Goal: Task Accomplishment & Management: Manage account settings

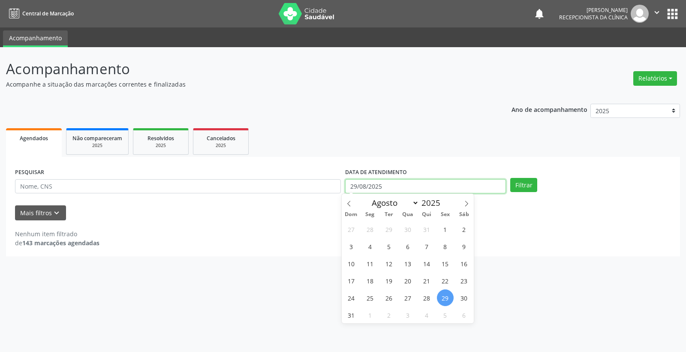
click at [390, 185] on input "29/08/2025" at bounding box center [425, 186] width 161 height 15
click at [447, 301] on span "29" at bounding box center [445, 297] width 17 height 17
type input "29/08/2025"
click at [519, 184] on button "Filtrar" at bounding box center [523, 185] width 27 height 15
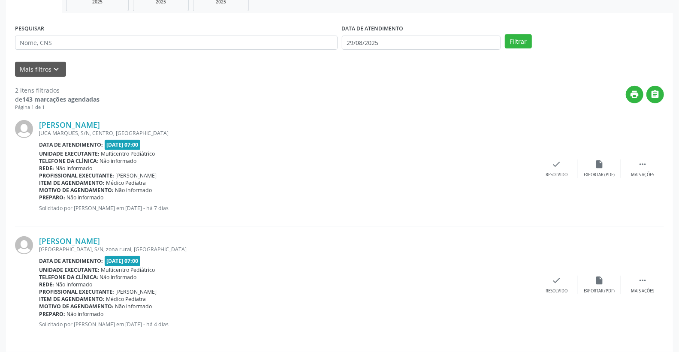
scroll to position [149, 0]
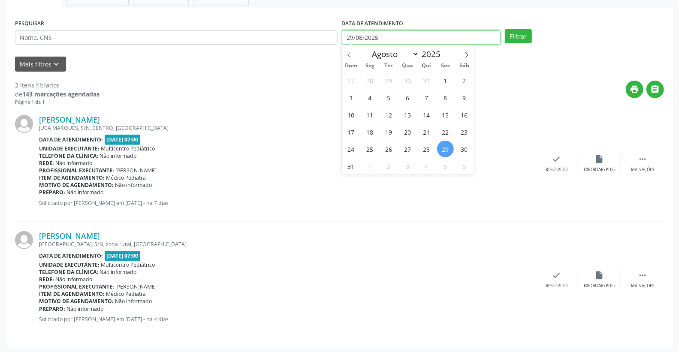
click at [446, 33] on input "29/08/2025" at bounding box center [421, 37] width 159 height 15
click at [443, 150] on span "29" at bounding box center [445, 149] width 17 height 17
type input "29/08/2025"
click at [443, 150] on span "29" at bounding box center [445, 149] width 17 height 17
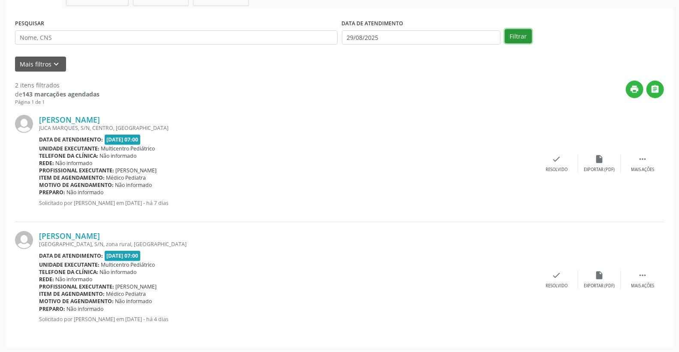
click at [513, 34] on button "Filtrar" at bounding box center [518, 36] width 27 height 15
click at [650, 158] on div " Mais ações" at bounding box center [642, 163] width 43 height 18
click at [599, 165] on div "alarm_off Não compareceu" at bounding box center [599, 163] width 43 height 18
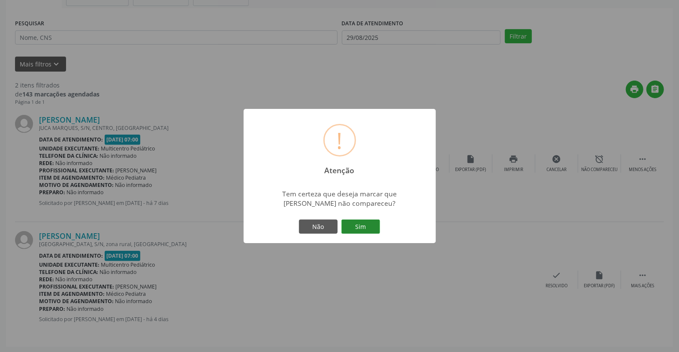
click at [362, 233] on button "Sim" at bounding box center [360, 226] width 39 height 15
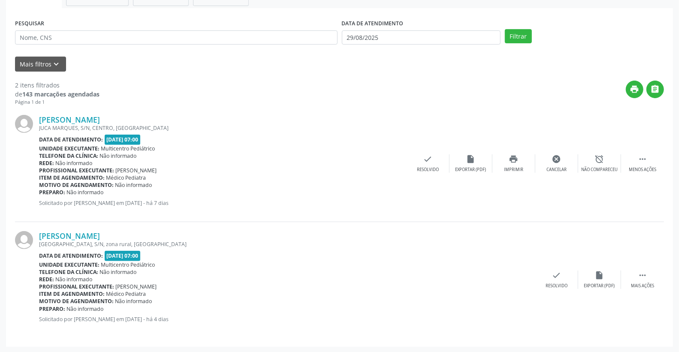
scroll to position [0, 0]
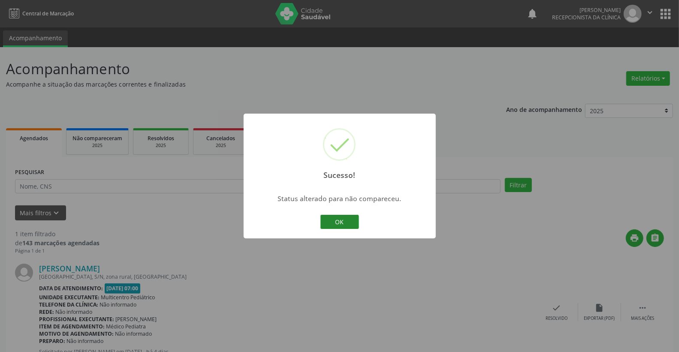
click at [343, 225] on button "OK" at bounding box center [339, 222] width 39 height 15
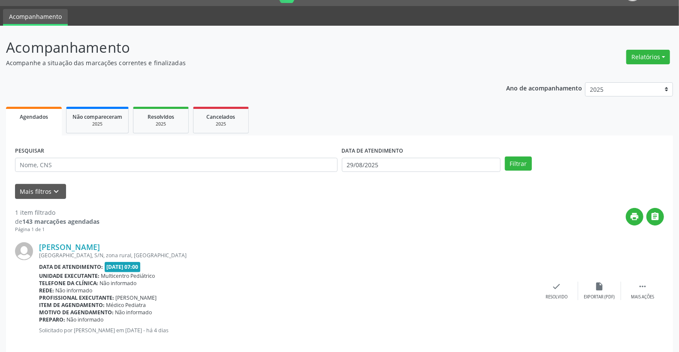
scroll to position [33, 0]
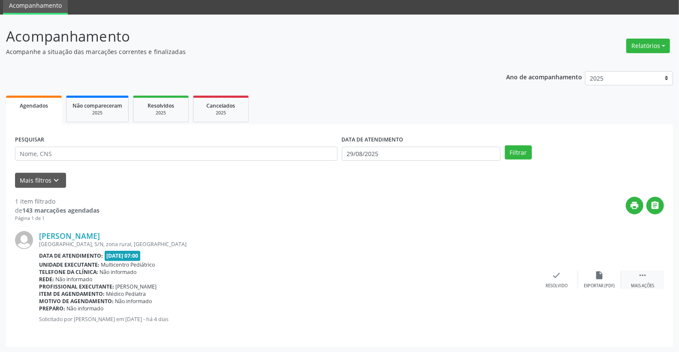
click at [637, 277] on icon "" at bounding box center [641, 275] width 9 height 9
click at [605, 275] on div "alarm_off Não compareceu" at bounding box center [599, 280] width 43 height 18
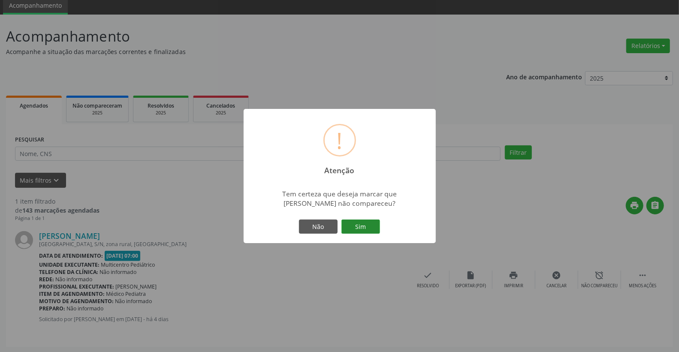
click at [363, 219] on button "Sim" at bounding box center [360, 226] width 39 height 15
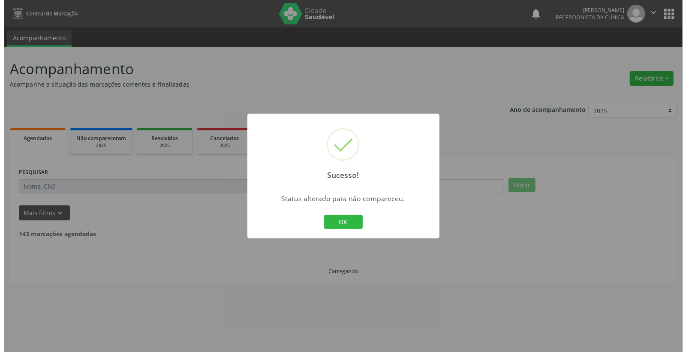
scroll to position [0, 0]
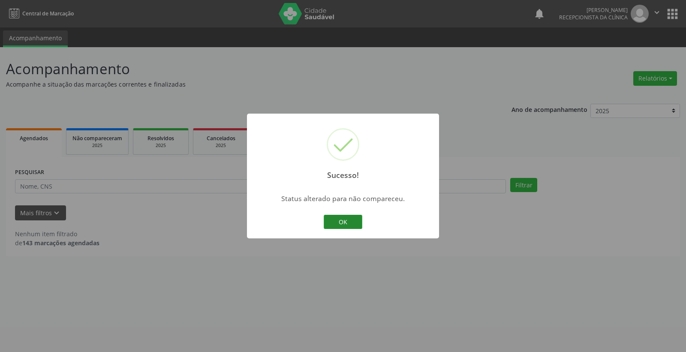
click at [348, 216] on button "OK" at bounding box center [343, 222] width 39 height 15
